Goal: Understand process/instructions

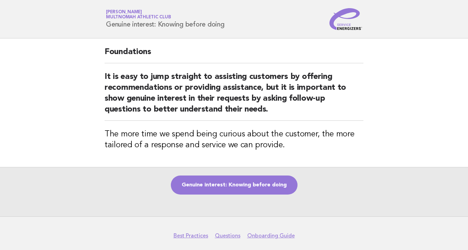
scroll to position [30, 0]
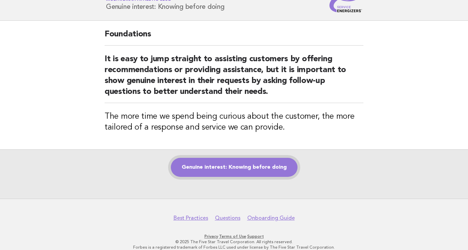
click at [244, 171] on link "Genuine interest: Knowing before doing" at bounding box center [234, 167] width 127 height 19
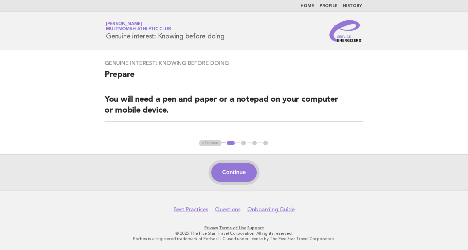
click at [230, 169] on button "Continue" at bounding box center [233, 172] width 45 height 19
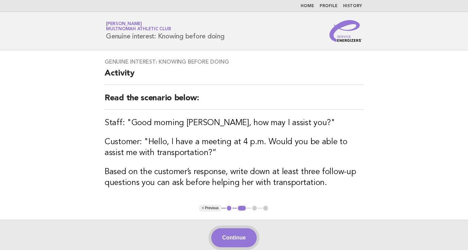
click at [228, 231] on button "Continue" at bounding box center [233, 237] width 45 height 19
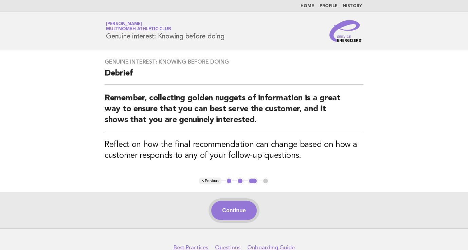
click at [237, 204] on button "Continue" at bounding box center [233, 210] width 45 height 19
